Goal: Task Accomplishment & Management: Manage account settings

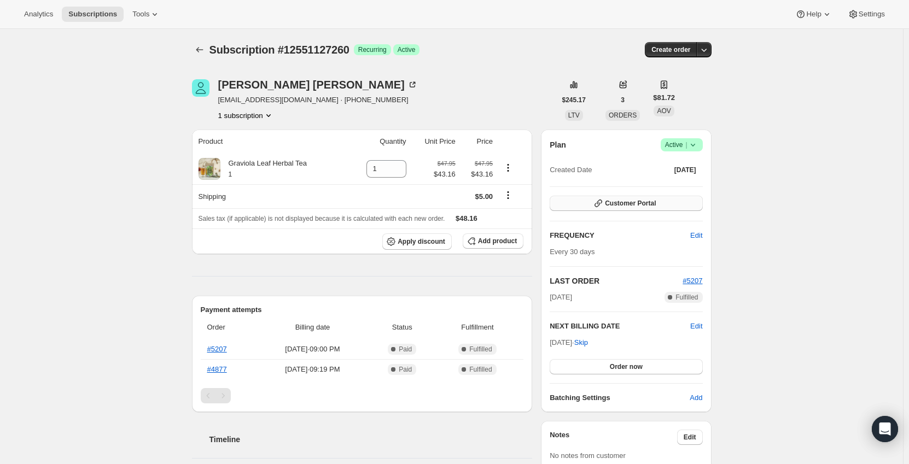
click at [676, 202] on button "Customer Portal" at bounding box center [625, 203] width 153 height 15
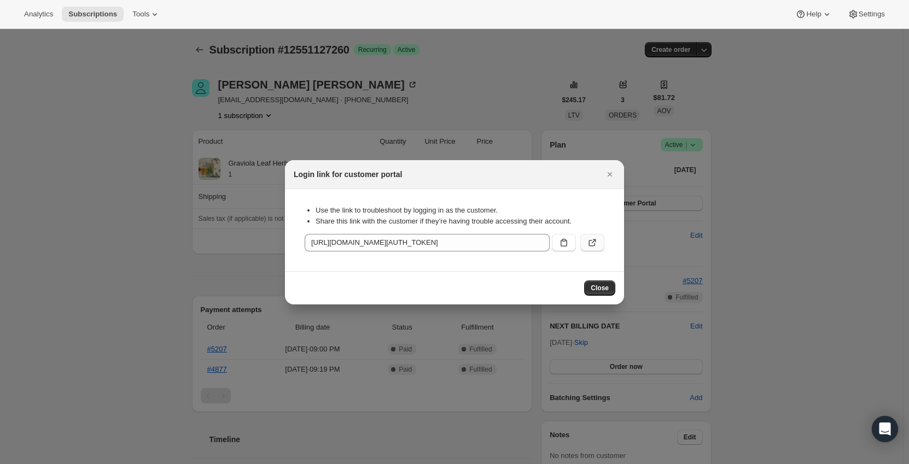
click at [599, 245] on button ":rc0:" at bounding box center [592, 242] width 24 height 17
click at [605, 290] on span "Close" at bounding box center [599, 288] width 18 height 9
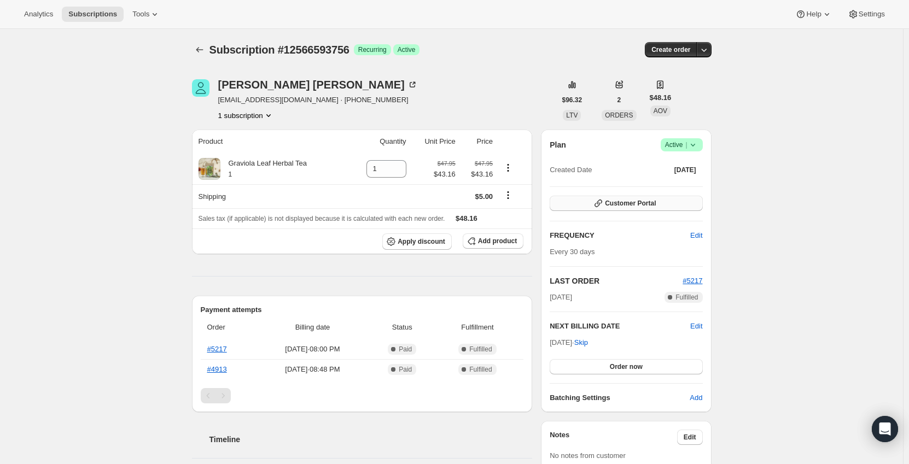
click at [677, 203] on button "Customer Portal" at bounding box center [625, 203] width 153 height 15
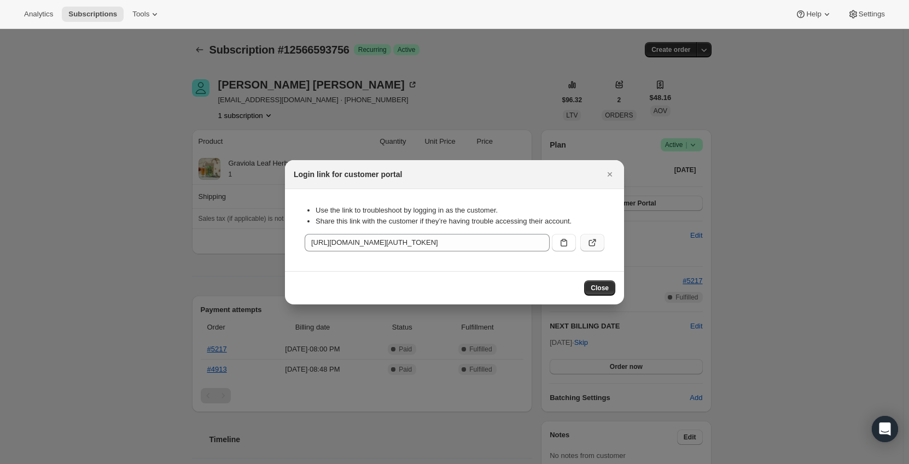
click at [594, 238] on icon ":rc0:" at bounding box center [592, 242] width 11 height 11
click at [604, 290] on span "Close" at bounding box center [599, 288] width 18 height 9
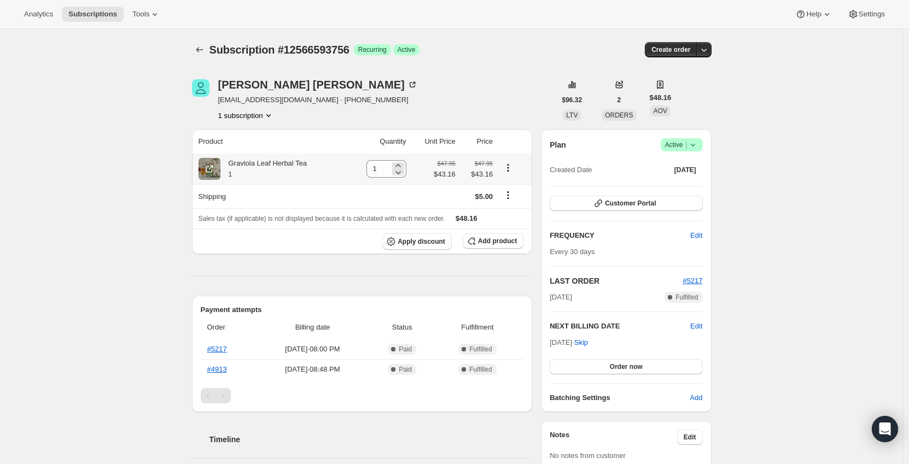
click at [393, 166] on div "1" at bounding box center [386, 168] width 40 height 17
click at [497, 243] on span "Add product" at bounding box center [497, 241] width 39 height 9
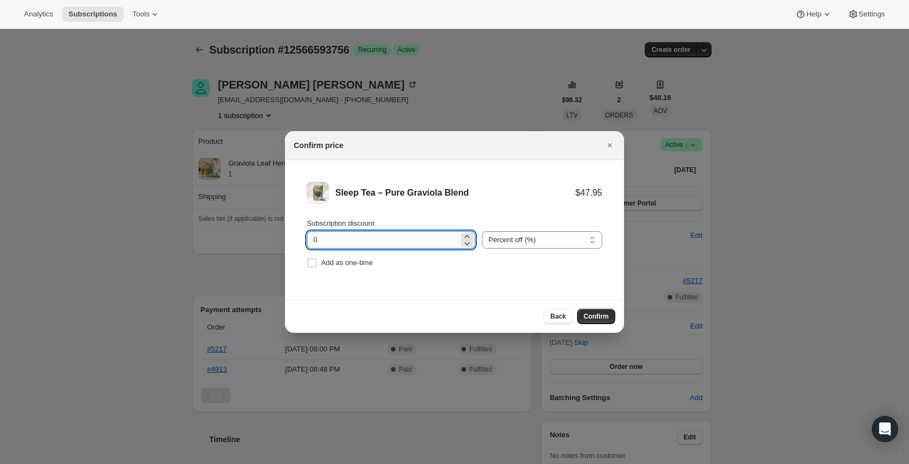
click at [394, 239] on input "0" at bounding box center [383, 239] width 152 height 17
click at [395, 239] on input "0" at bounding box center [383, 239] width 152 height 17
click at [464, 237] on icon ":rd4:" at bounding box center [466, 236] width 5 height 3
type input "10"
click at [521, 283] on li "Sleep Tea – Pure Graviola Blend $47.95 $43.16 Subscription discount 10 Percent …" at bounding box center [454, 226] width 339 height 132
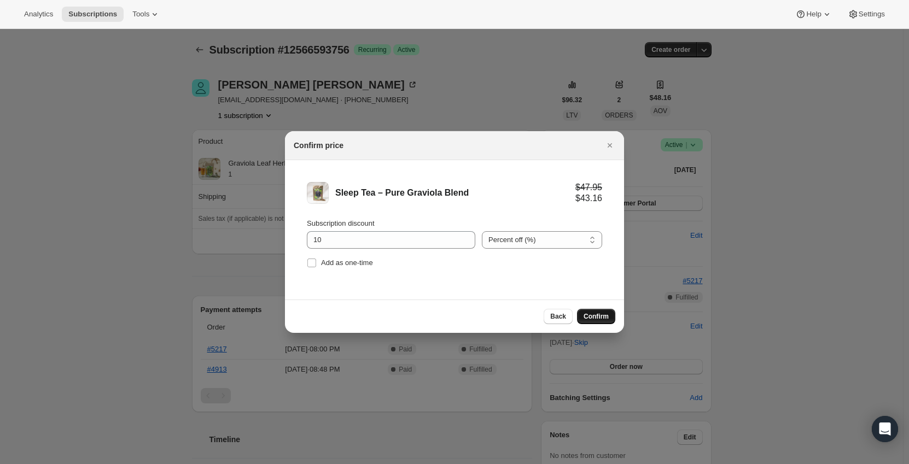
click at [608, 313] on span "Confirm" at bounding box center [595, 316] width 25 height 9
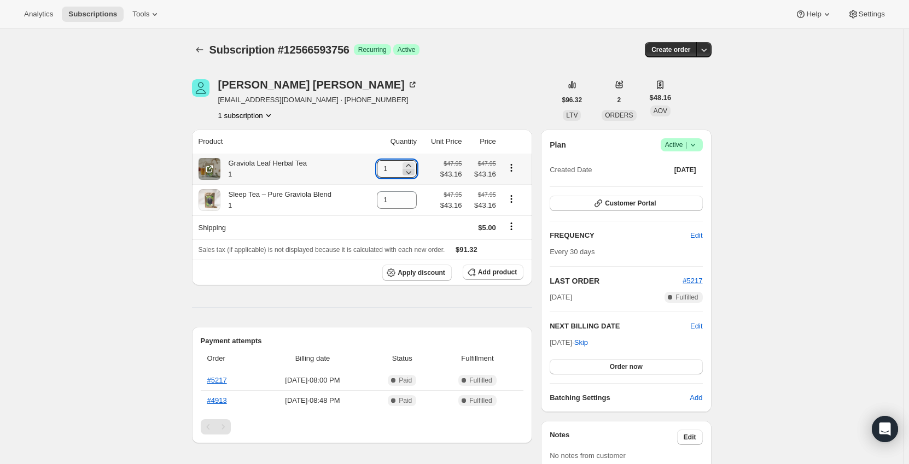
type input "0"
click at [414, 173] on icon at bounding box center [408, 172] width 11 height 11
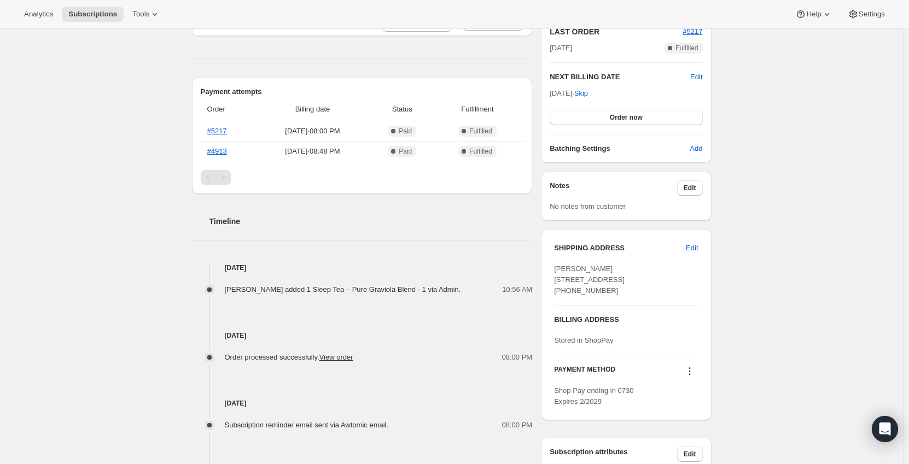
scroll to position [337, 0]
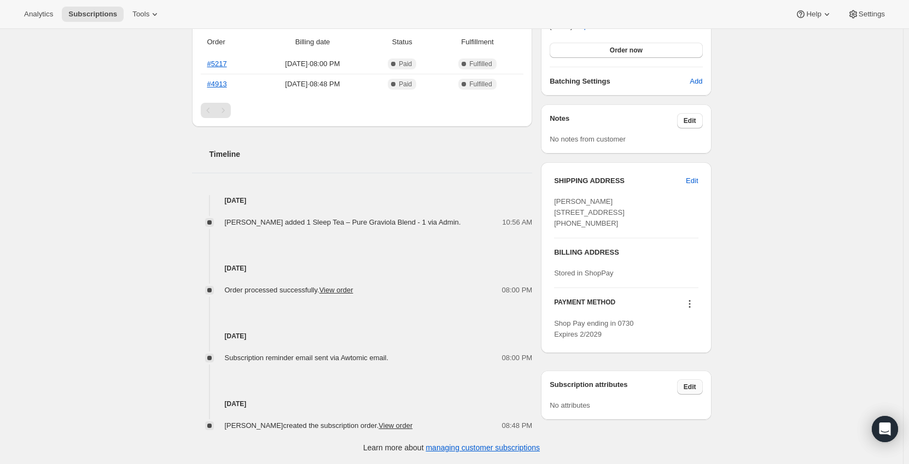
click at [696, 391] on span "Edit" at bounding box center [689, 387] width 13 height 9
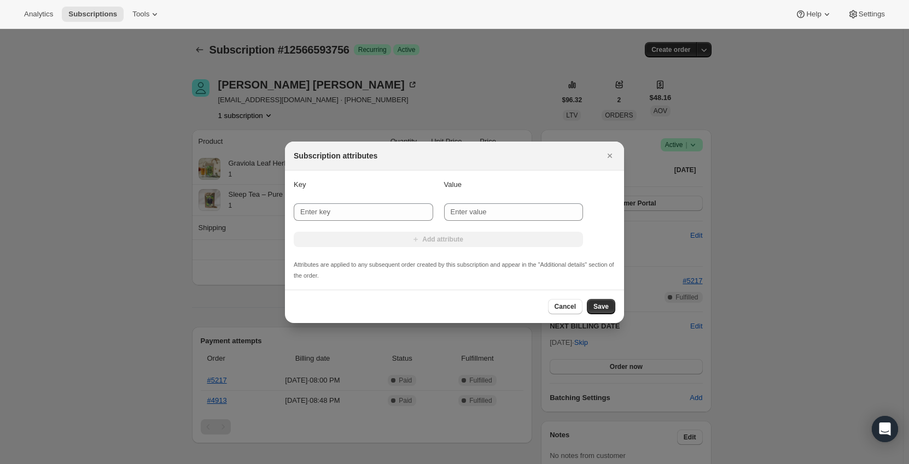
scroll to position [0, 0]
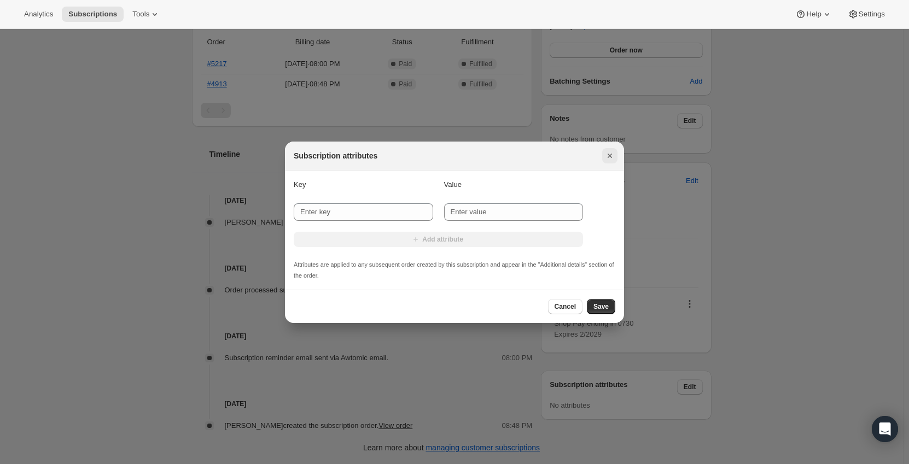
click at [612, 156] on icon "Close" at bounding box center [609, 155] width 11 height 11
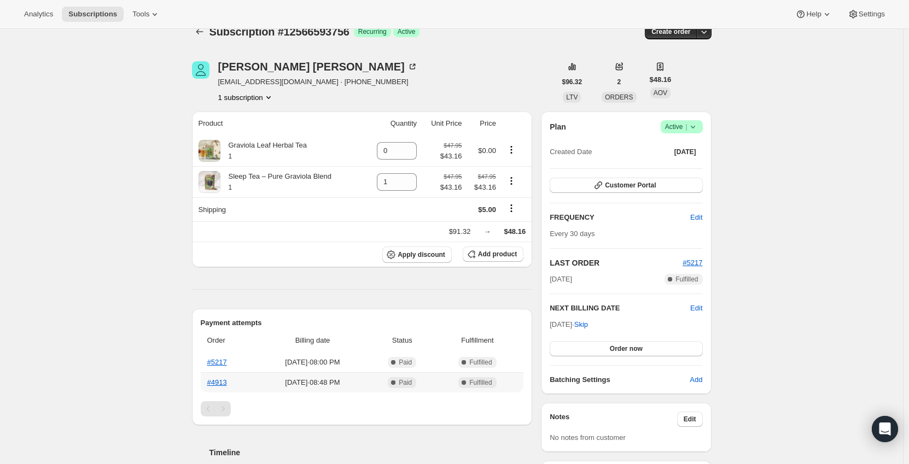
scroll to position [9, 0]
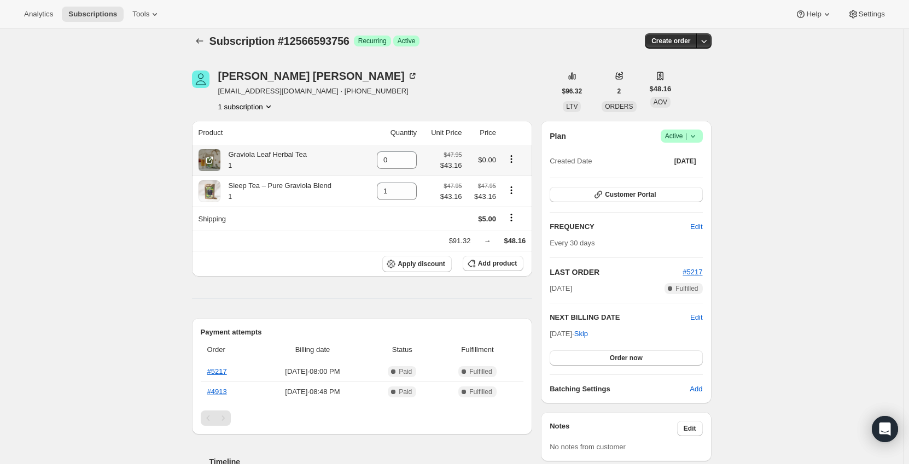
click at [510, 160] on icon "Product actions" at bounding box center [511, 159] width 11 height 11
click at [512, 182] on span "Swap variant" at bounding box center [513, 180] width 41 height 8
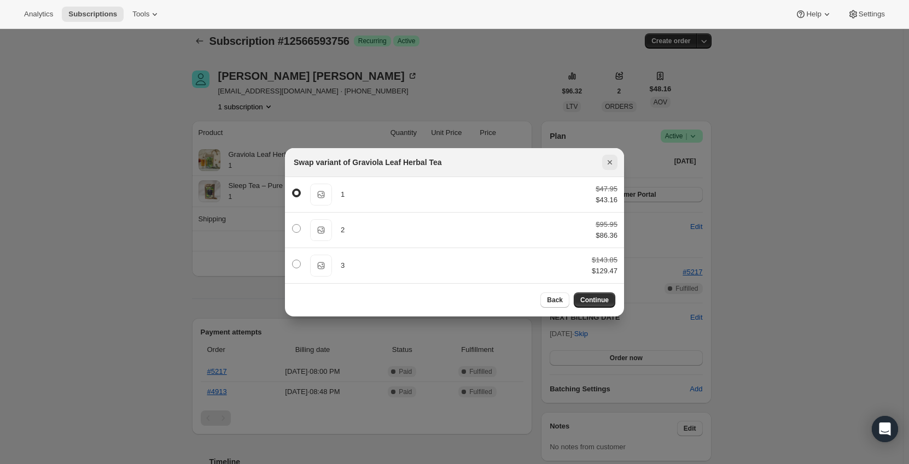
click at [608, 161] on icon "Close" at bounding box center [609, 162] width 4 height 4
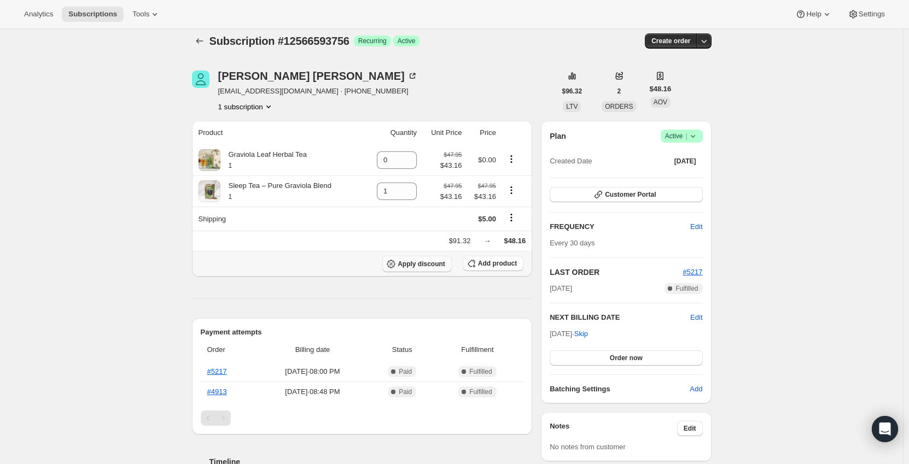
click at [432, 262] on span "Apply discount" at bounding box center [421, 264] width 48 height 9
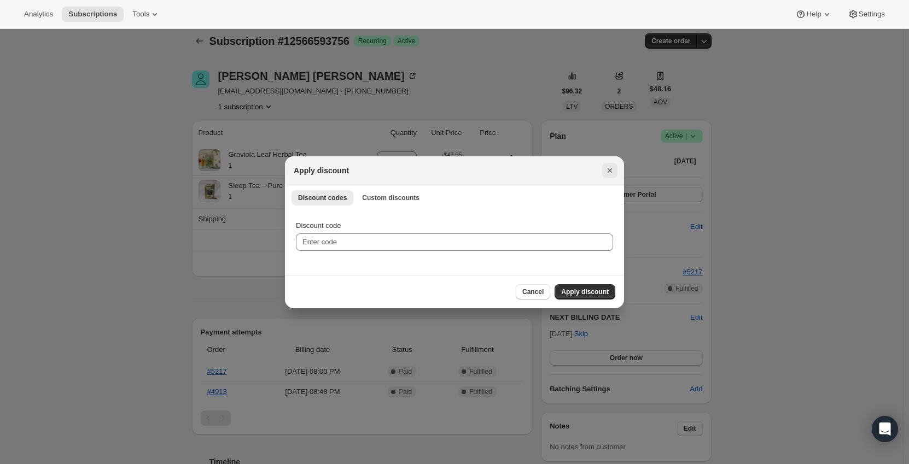
click at [608, 171] on icon "Close" at bounding box center [609, 170] width 4 height 4
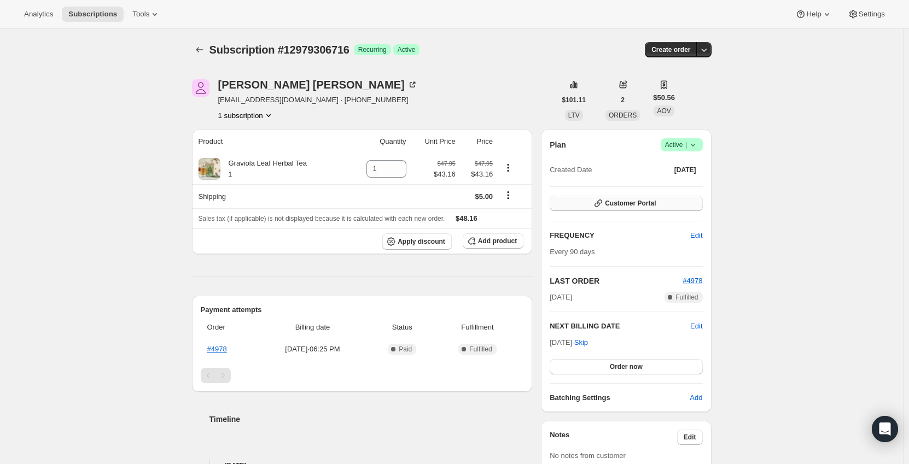
click at [642, 203] on span "Customer Portal" at bounding box center [630, 203] width 51 height 9
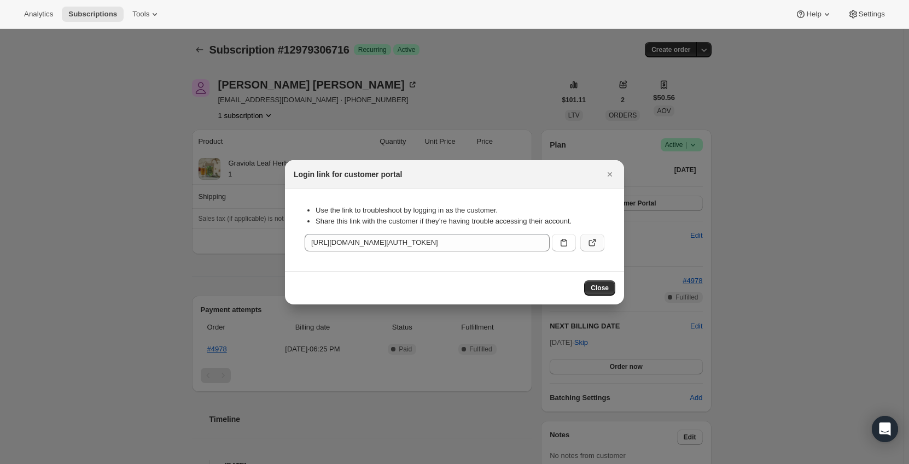
click at [591, 243] on icon ":rc0:" at bounding box center [592, 242] width 11 height 11
